Goal: Task Accomplishment & Management: Manage account settings

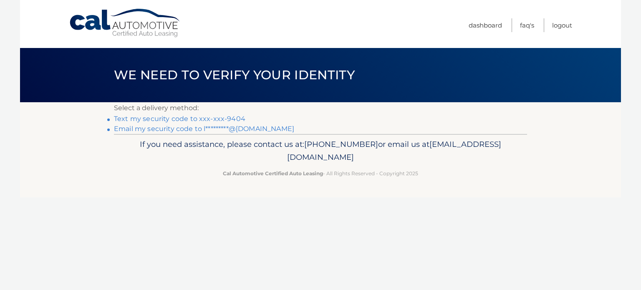
click at [164, 121] on link "Text my security code to xxx-xxx-9404" at bounding box center [179, 119] width 131 height 8
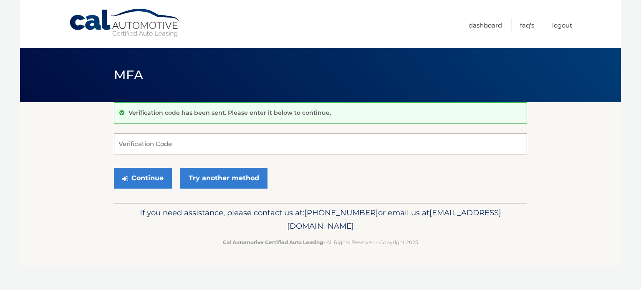
click at [130, 151] on input "Verification Code" at bounding box center [320, 144] width 413 height 21
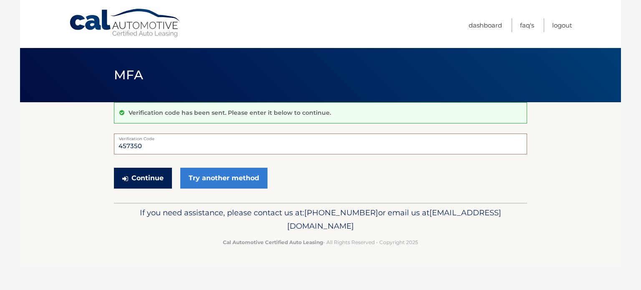
type input "457350"
click at [158, 182] on button "Continue" at bounding box center [143, 178] width 58 height 21
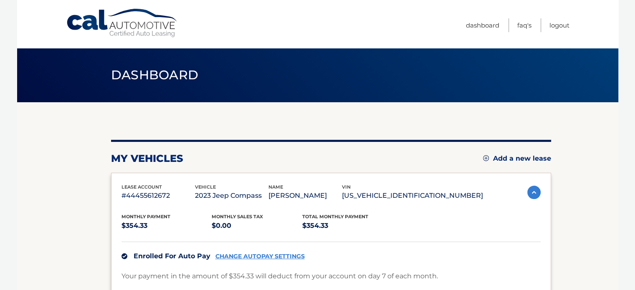
scroll to position [183, 0]
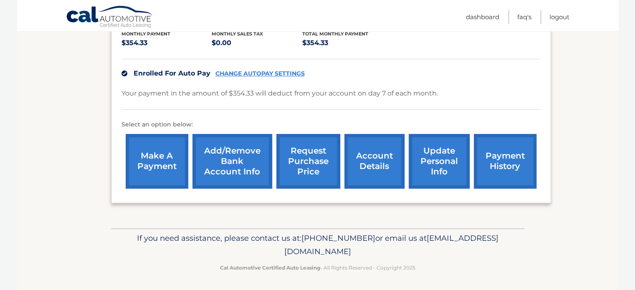
click at [232, 170] on link "Add/Remove bank account info" at bounding box center [232, 161] width 80 height 55
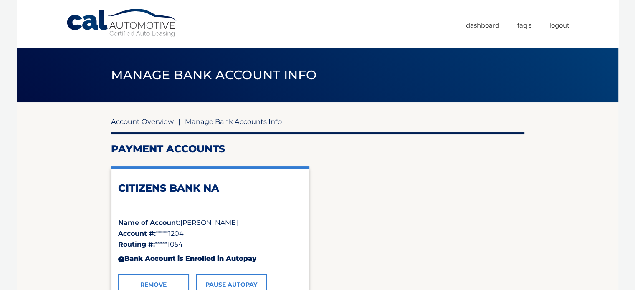
click at [152, 117] on link "Account Overview" at bounding box center [142, 121] width 63 height 8
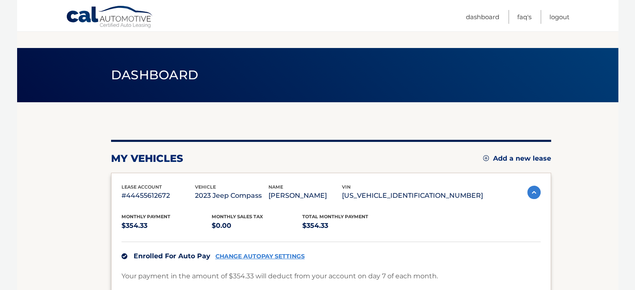
scroll to position [183, 0]
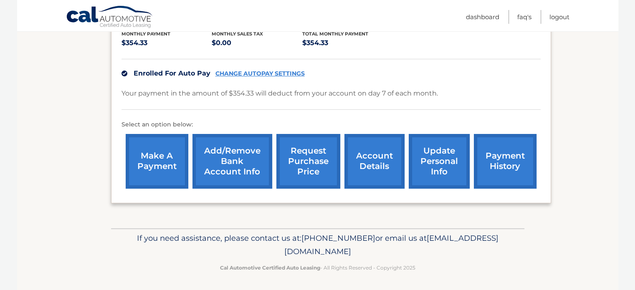
click at [372, 161] on link "account details" at bounding box center [374, 161] width 60 height 55
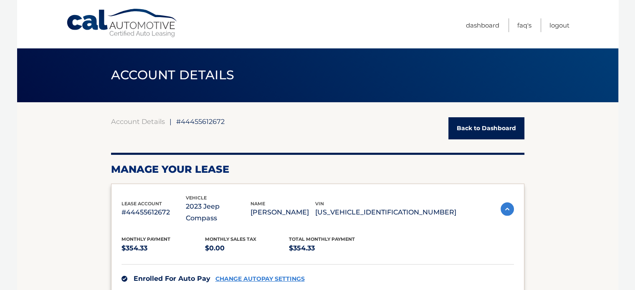
click at [489, 127] on link "Back to Dashboard" at bounding box center [486, 128] width 76 height 22
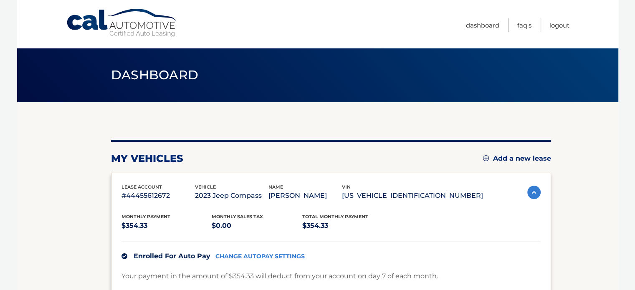
scroll to position [183, 0]
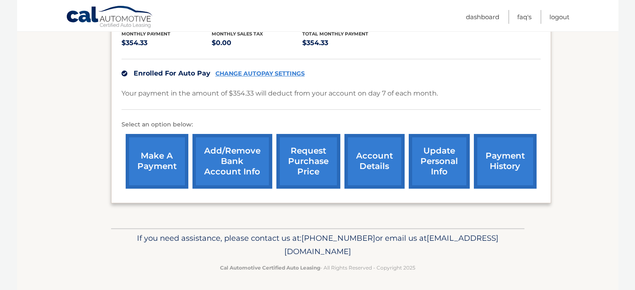
click at [500, 157] on link "payment history" at bounding box center [505, 161] width 63 height 55
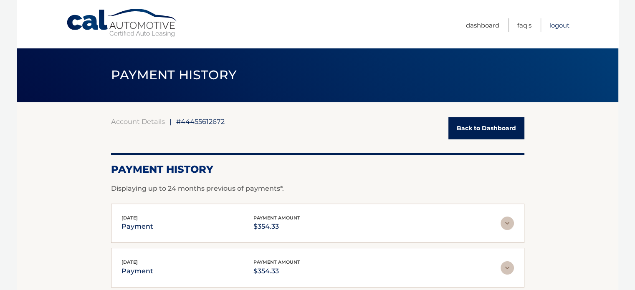
click at [555, 25] on link "Logout" at bounding box center [559, 25] width 20 height 14
